Goal: Task Accomplishment & Management: Use online tool/utility

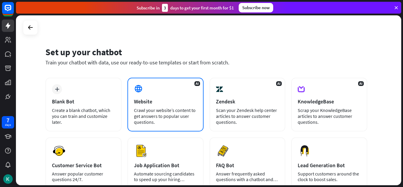
click at [167, 110] on div "Crawl your website’s content to get answers to popular user questions." at bounding box center [165, 116] width 63 height 18
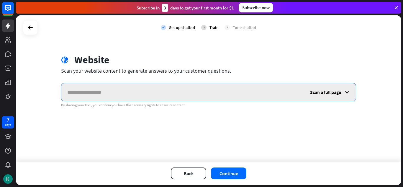
paste input "**********"
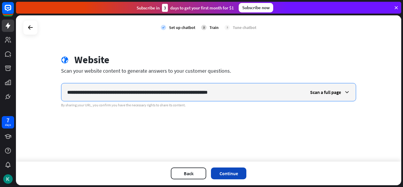
type input "**********"
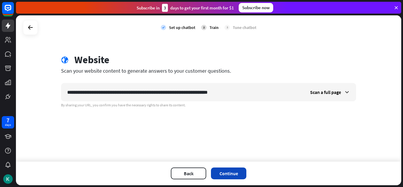
click at [231, 175] on button "Continue" at bounding box center [228, 173] width 35 height 12
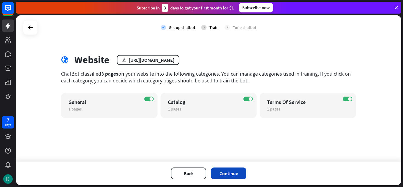
click at [233, 171] on button "Continue" at bounding box center [228, 173] width 35 height 12
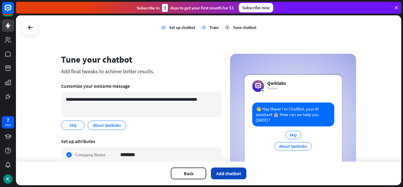
click at [244, 172] on button "Add chatbot" at bounding box center [228, 173] width 35 height 12
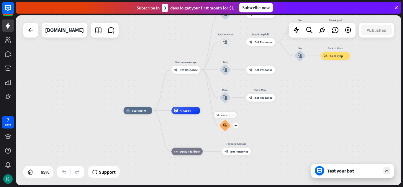
drag, startPoint x: 227, startPoint y: 111, endPoint x: 212, endPoint y: 138, distance: 30.8
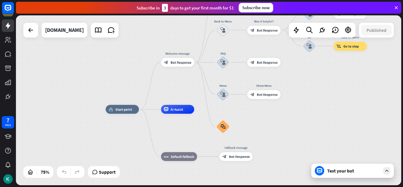
click at [345, 177] on div "Test your bot" at bounding box center [352, 170] width 83 height 14
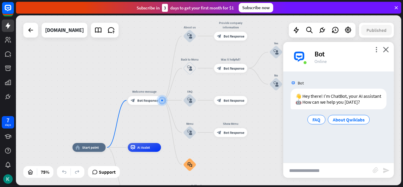
click at [303, 172] on input "text" at bounding box center [327, 170] width 89 height 15
type input "**********"
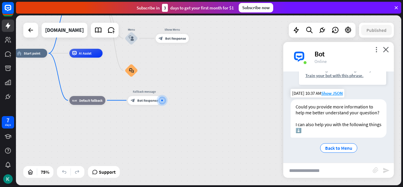
scroll to position [101, 0]
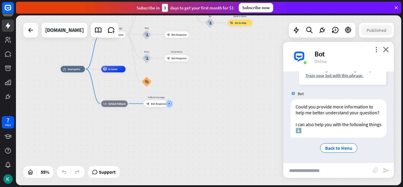
drag, startPoint x: 172, startPoint y: 75, endPoint x: 186, endPoint y: 93, distance: 23.4
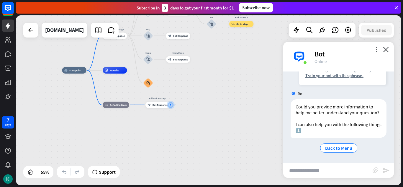
drag, startPoint x: 185, startPoint y: 81, endPoint x: 190, endPoint y: 141, distance: 60.1
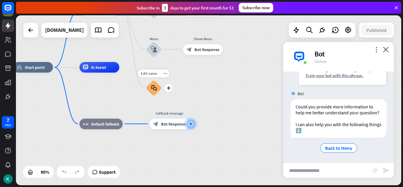
drag, startPoint x: 142, startPoint y: 74, endPoint x: 184, endPoint y: 125, distance: 65.8
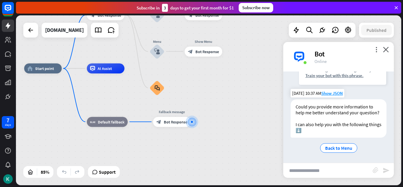
drag, startPoint x: 329, startPoint y: 65, endPoint x: 315, endPoint y: 126, distance: 62.1
click at [328, 70] on div "more_vert close Bot Online" at bounding box center [338, 56] width 111 height 29
click at [315, 168] on input "text" at bounding box center [327, 170] width 89 height 15
click at [337, 147] on span "Back to Menu" at bounding box center [338, 148] width 27 height 6
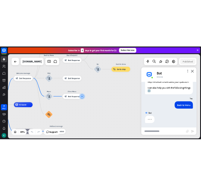
scroll to position [143, 0]
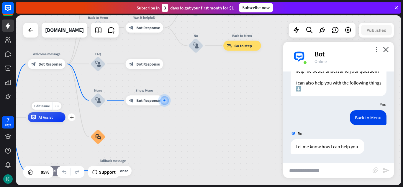
click at [44, 117] on span "AI Assist" at bounding box center [46, 116] width 14 height 5
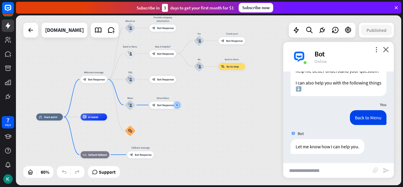
drag, startPoint x: 208, startPoint y: 86, endPoint x: 205, endPoint y: 111, distance: 24.7
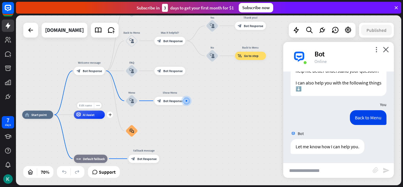
click at [86, 107] on span "Edit name" at bounding box center [85, 105] width 13 height 4
click at [87, 67] on div "block_bot_response Bot Response" at bounding box center [89, 71] width 31 height 8
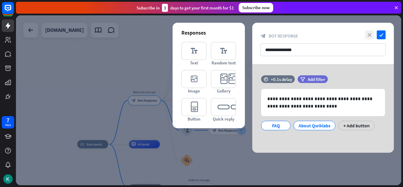
click at [370, 37] on icon "close" at bounding box center [369, 34] width 9 height 9
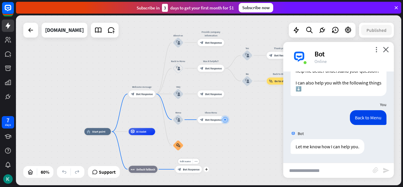
click at [197, 168] on span "Bot Response" at bounding box center [191, 169] width 17 height 4
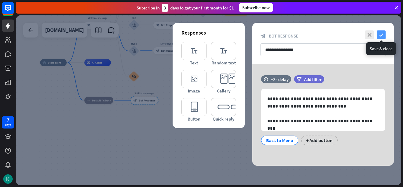
click at [385, 32] on icon "check" at bounding box center [381, 34] width 9 height 9
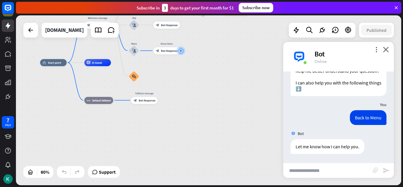
click at [205, 60] on div "home_2 Start point Welcome message block_bot_response Bot Response About us blo…" at bounding box center [208, 100] width 385 height 170
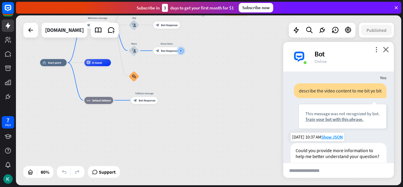
scroll to position [52, 0]
